Goal: Transaction & Acquisition: Purchase product/service

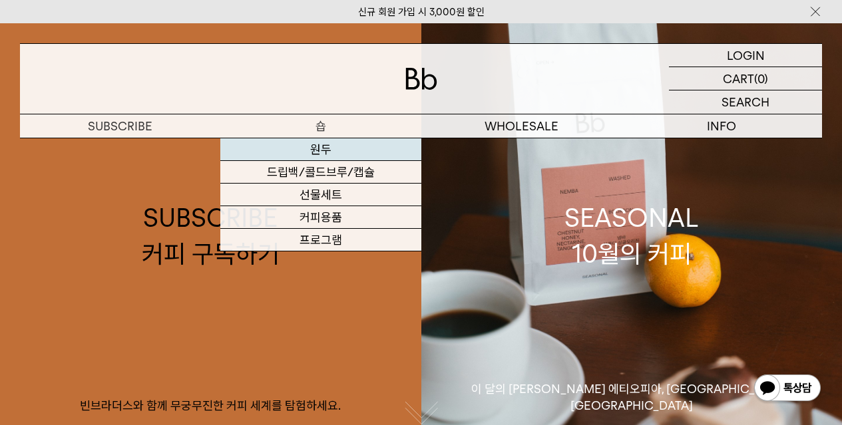
click at [316, 150] on link "원두" at bounding box center [320, 149] width 200 height 23
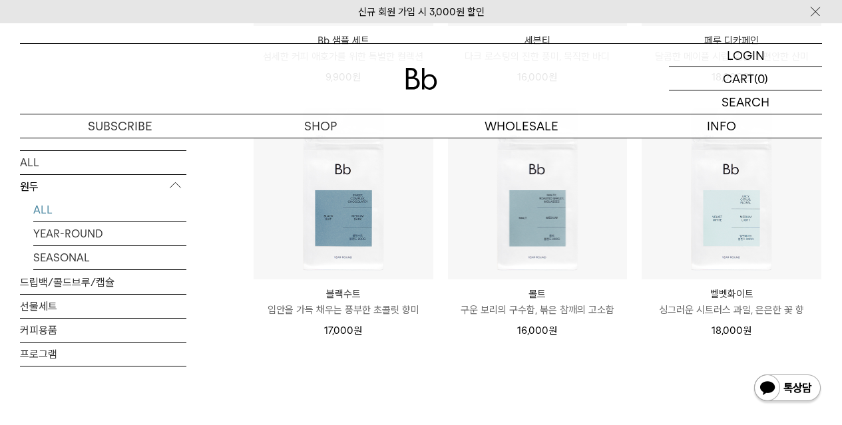
scroll to position [932, 0]
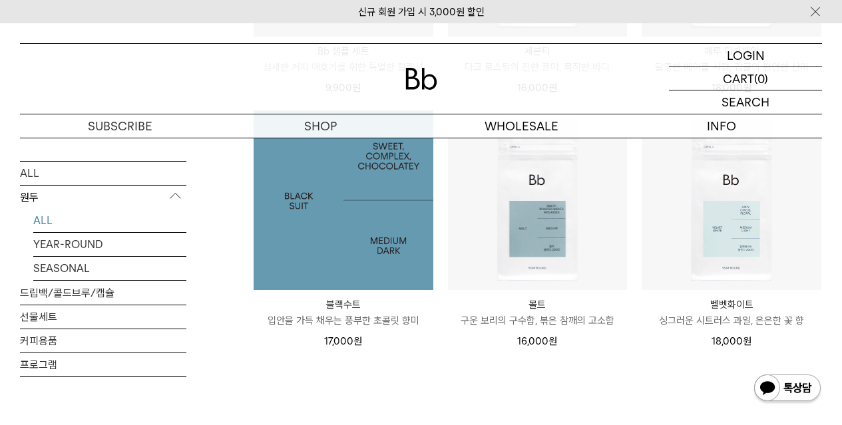
click at [352, 206] on img at bounding box center [344, 201] width 180 height 180
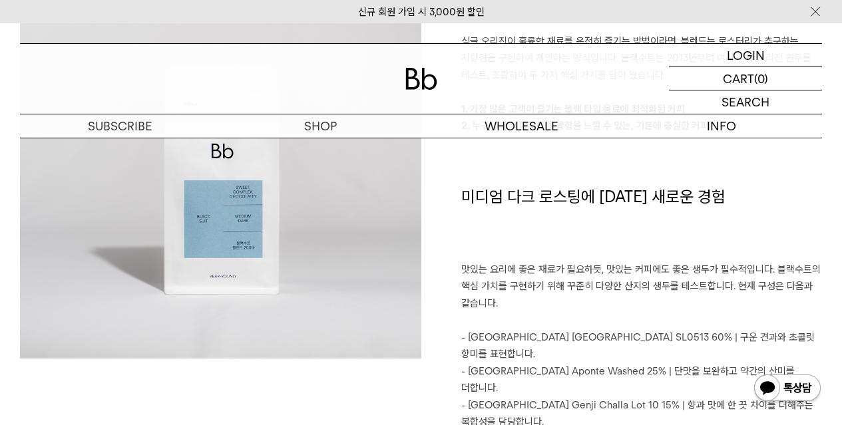
scroll to position [1142, 0]
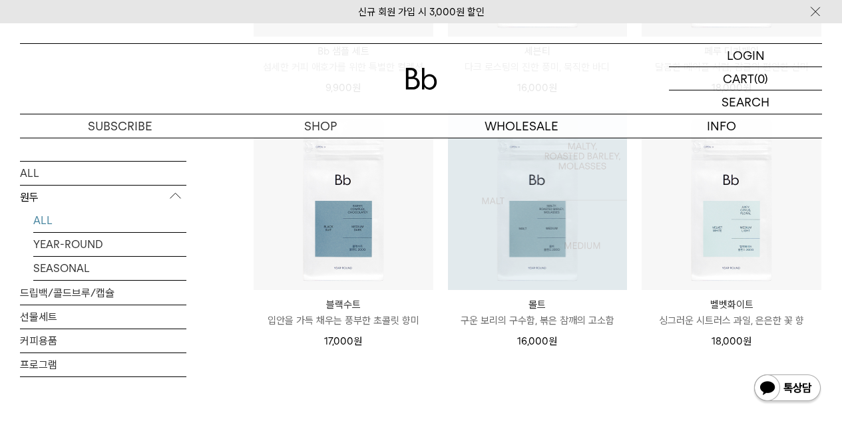
click at [573, 244] on img at bounding box center [538, 201] width 180 height 180
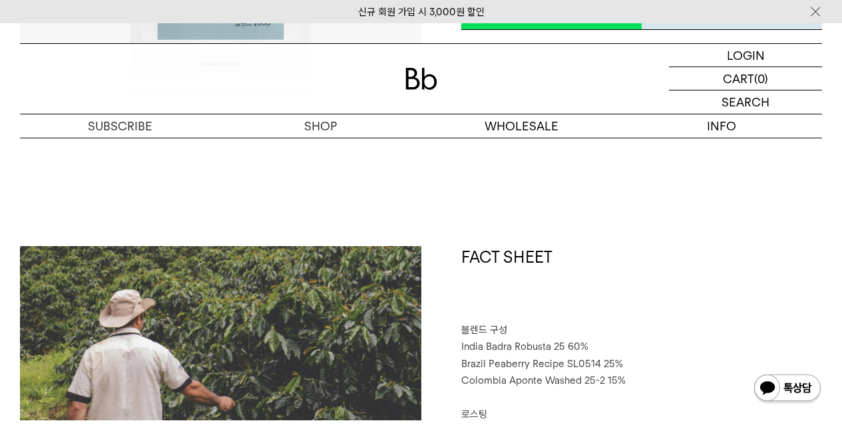
scroll to position [555, 0]
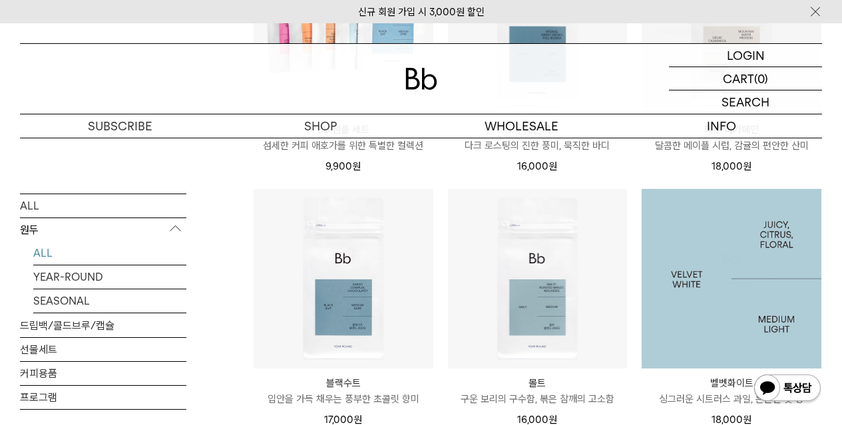
scroll to position [909, 0]
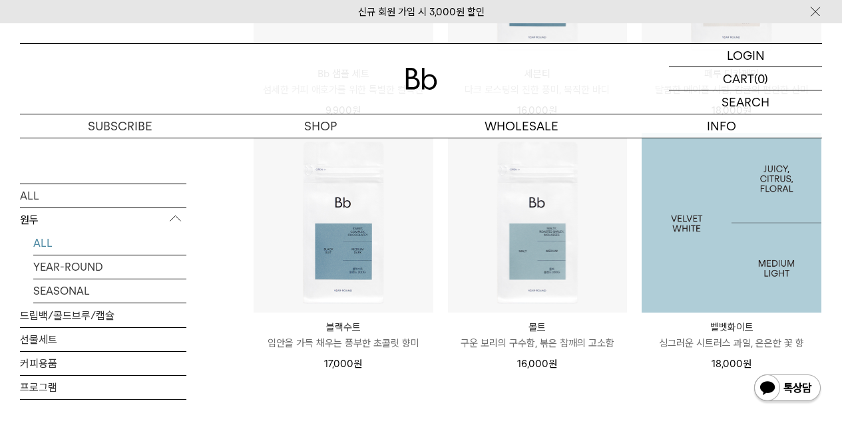
click at [760, 254] on img at bounding box center [732, 223] width 180 height 180
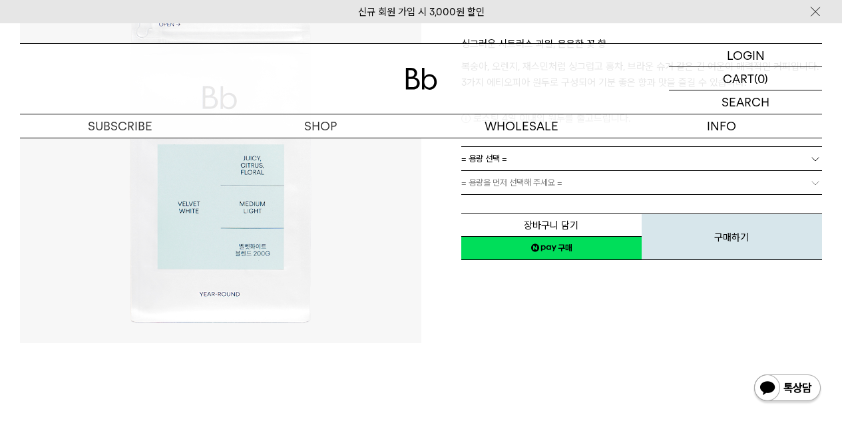
scroll to position [133, 0]
